Goal: Transaction & Acquisition: Purchase product/service

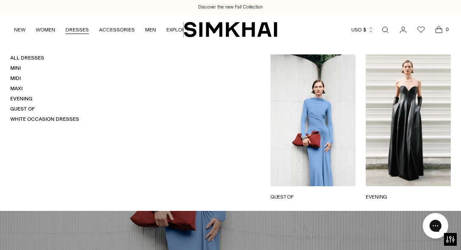
click at [79, 28] on link "DRESSES" at bounding box center [76, 29] width 23 height 19
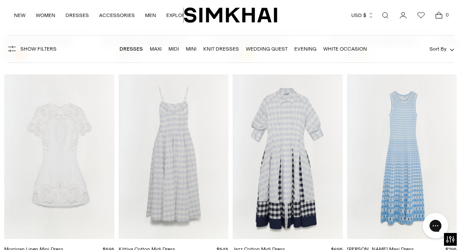
scroll to position [8737, 0]
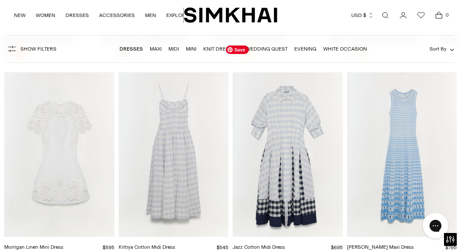
click at [0, 0] on img "Jazz Cotton Midi Dress" at bounding box center [0, 0] width 0 height 0
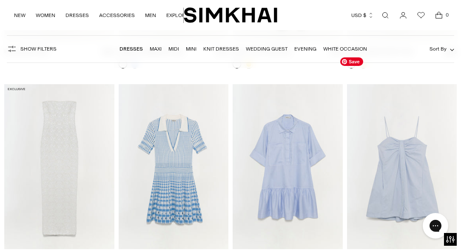
scroll to position [9145, 0]
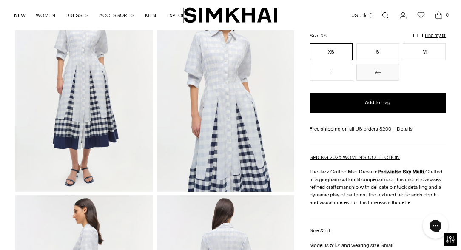
scroll to position [61, 0]
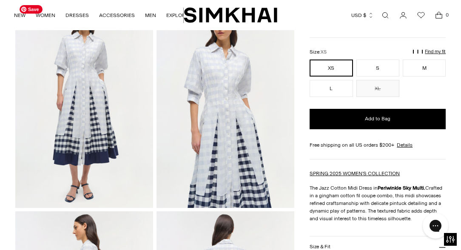
click at [88, 112] on img at bounding box center [84, 104] width 138 height 207
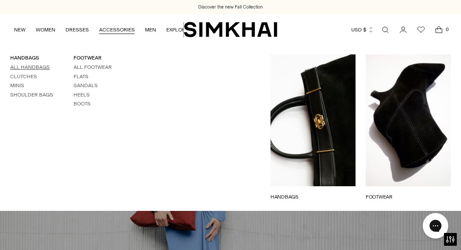
click at [28, 67] on link "All Handbags" at bounding box center [30, 67] width 40 height 6
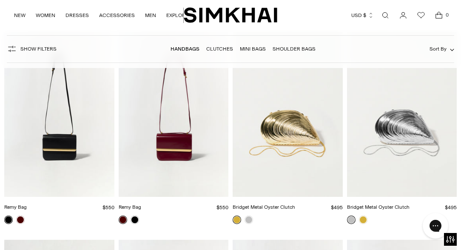
scroll to position [1770, 0]
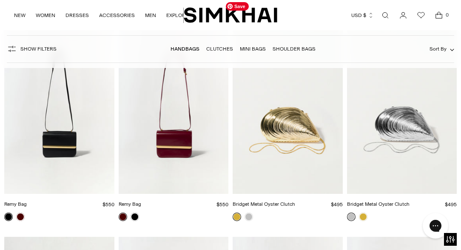
click at [0, 0] on img "Bridget Metal Oyster Clutch" at bounding box center [0, 0] width 0 height 0
